Goal: Task Accomplishment & Management: Complete application form

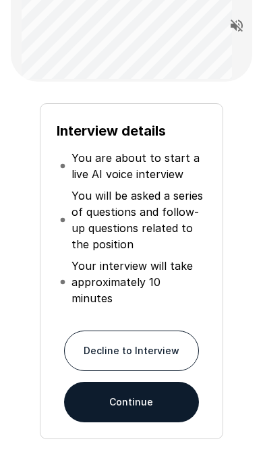
scroll to position [140, 0]
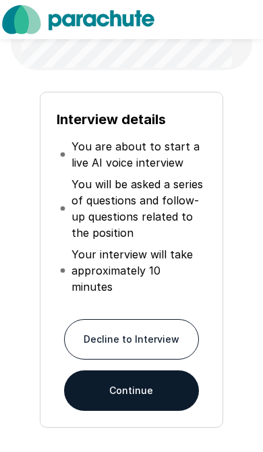
click at [153, 379] on button "Continue" at bounding box center [131, 390] width 135 height 40
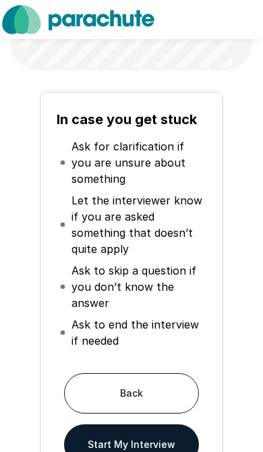
click at [159, 449] on button "Start My Interview" at bounding box center [131, 444] width 135 height 40
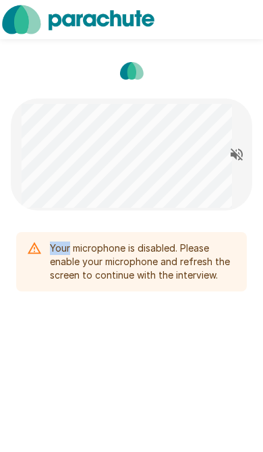
click at [199, 273] on div "Your microphone is disabled. Please enable your microphone and refresh the scre…" at bounding box center [143, 261] width 186 height 51
click at [190, 269] on div "Your microphone is disabled. Please enable your microphone and refresh the scre…" at bounding box center [143, 261] width 186 height 51
click at [184, 260] on div "Your microphone is disabled. Please enable your microphone and refresh the scre…" at bounding box center [143, 261] width 186 height 51
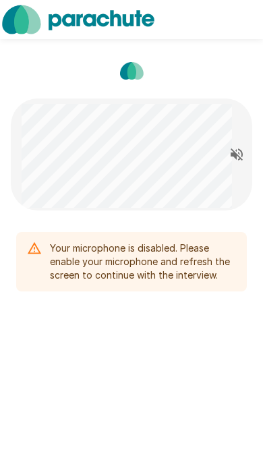
click at [239, 130] on div at bounding box center [242, 155] width 20 height 80
click at [235, 166] on button "Read questions aloud" at bounding box center [236, 154] width 27 height 27
click at [147, 63] on img at bounding box center [132, 71] width 34 height 34
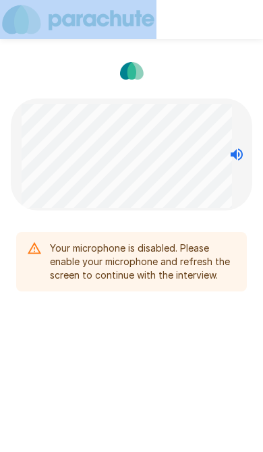
click at [143, 85] on img at bounding box center [132, 71] width 34 height 34
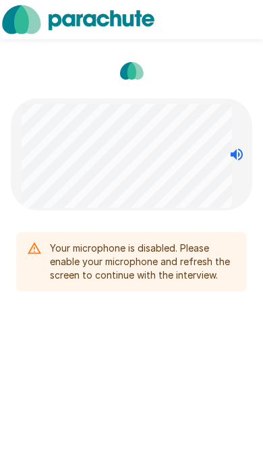
click at [138, 79] on img at bounding box center [132, 71] width 34 height 34
click at [18, 24] on img at bounding box center [78, 19] width 157 height 39
click at [27, 24] on img at bounding box center [78, 19] width 157 height 39
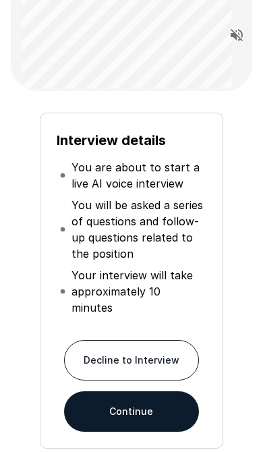
scroll to position [140, 0]
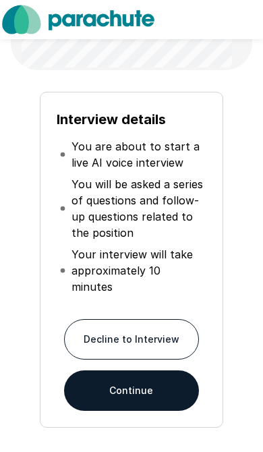
click at [157, 374] on button "Continue" at bounding box center [131, 390] width 135 height 40
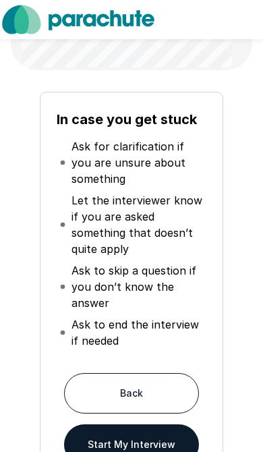
click at [150, 451] on button "Start My Interview" at bounding box center [131, 444] width 135 height 40
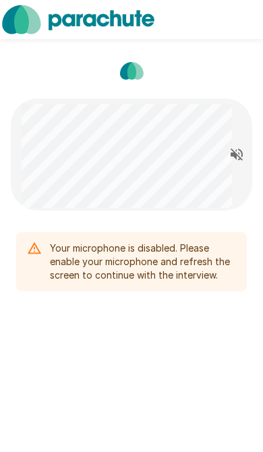
click at [232, 158] on icon "Read questions aloud" at bounding box center [237, 154] width 16 height 16
